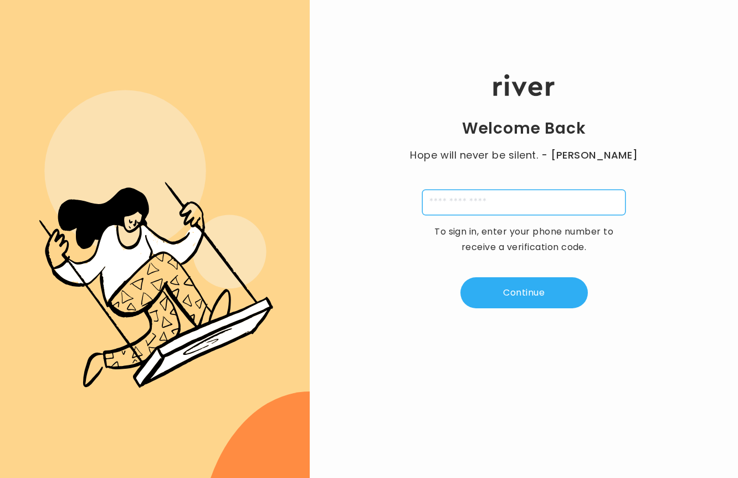
click at [530, 198] on input "tel" at bounding box center [523, 203] width 203 height 26
type input "**********"
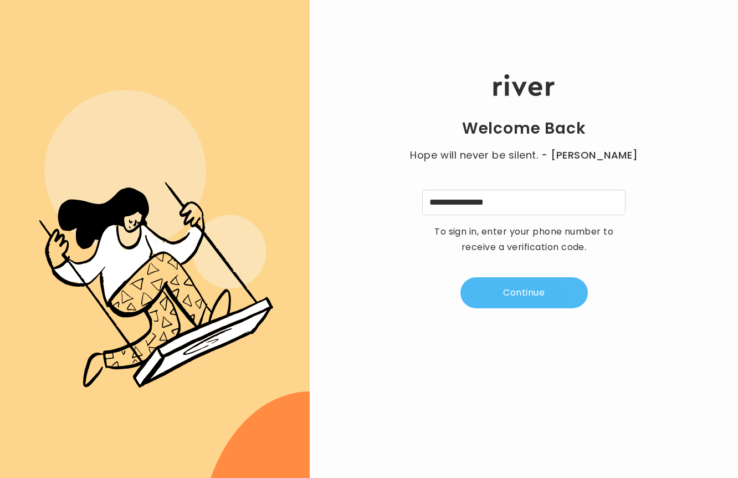
click at [520, 287] on button "Continue" at bounding box center [525, 292] width 128 height 31
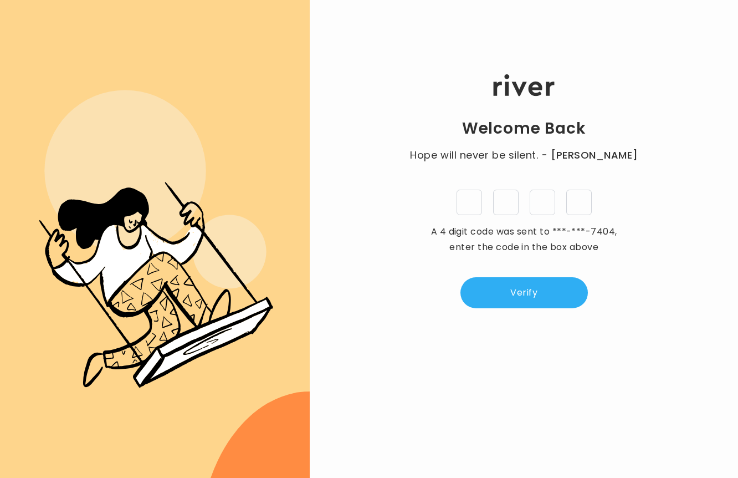
type input "*"
click at [499, 298] on button "Verify" at bounding box center [525, 292] width 128 height 31
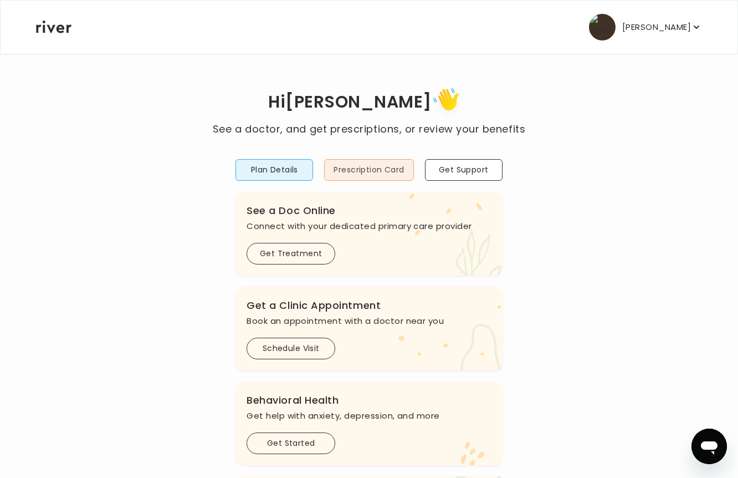
click at [390, 166] on button "Prescription Card" at bounding box center [368, 170] width 89 height 22
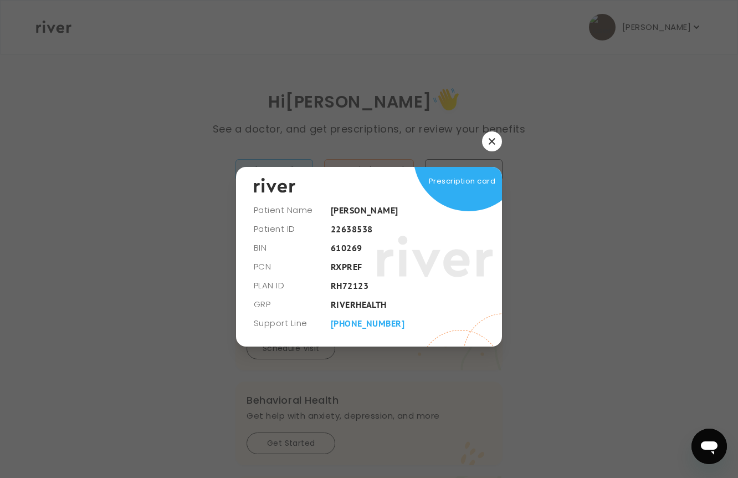
click at [495, 141] on icon "button" at bounding box center [492, 141] width 7 height 7
